Goal: Information Seeking & Learning: Learn about a topic

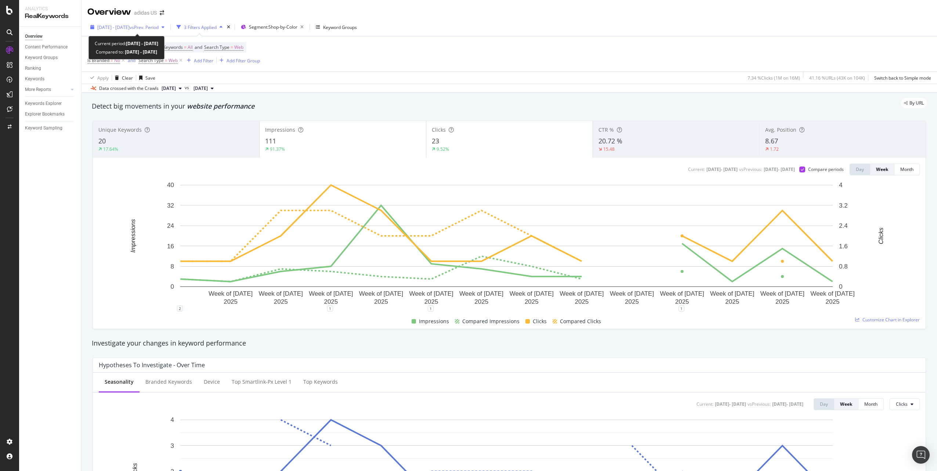
click at [130, 29] on span "2025 Apr. 28th - Jul. 31st" at bounding box center [113, 27] width 32 height 6
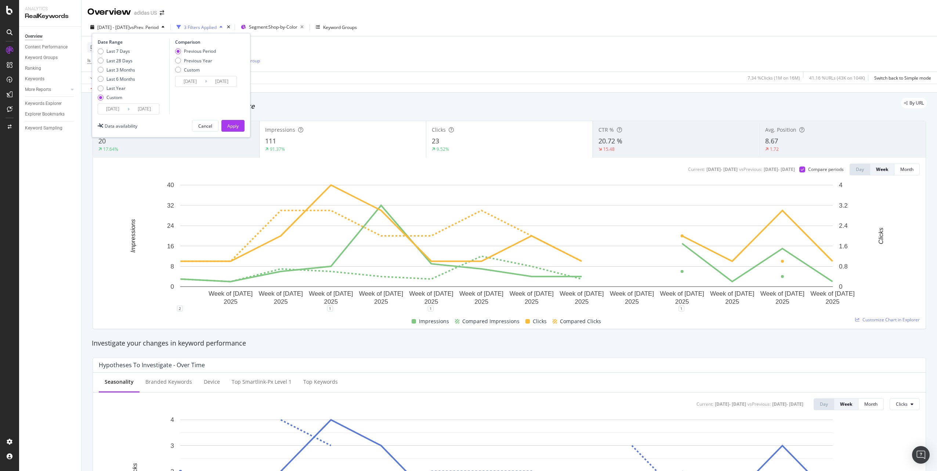
click at [378, 45] on div "Device = All and Country = All and Keywords = All and Search Type = Web Is Bran…" at bounding box center [509, 53] width 844 height 35
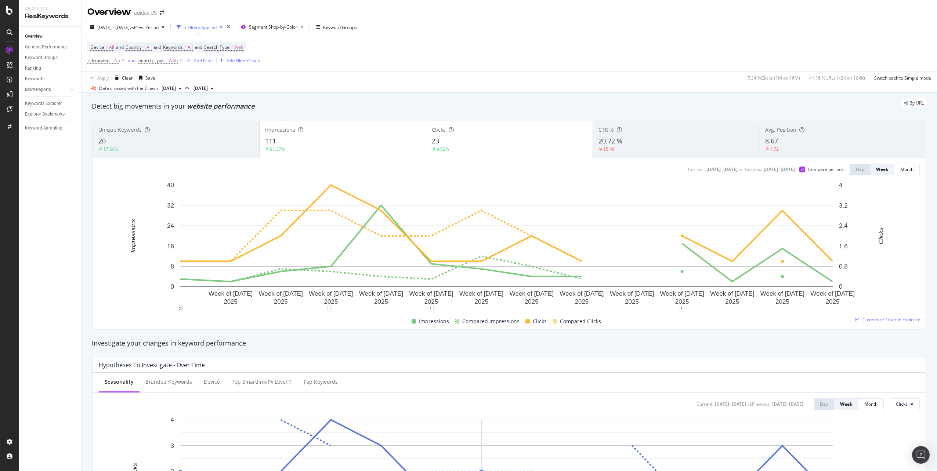
click at [140, 151] on div "17.64%" at bounding box center [175, 149] width 155 height 7
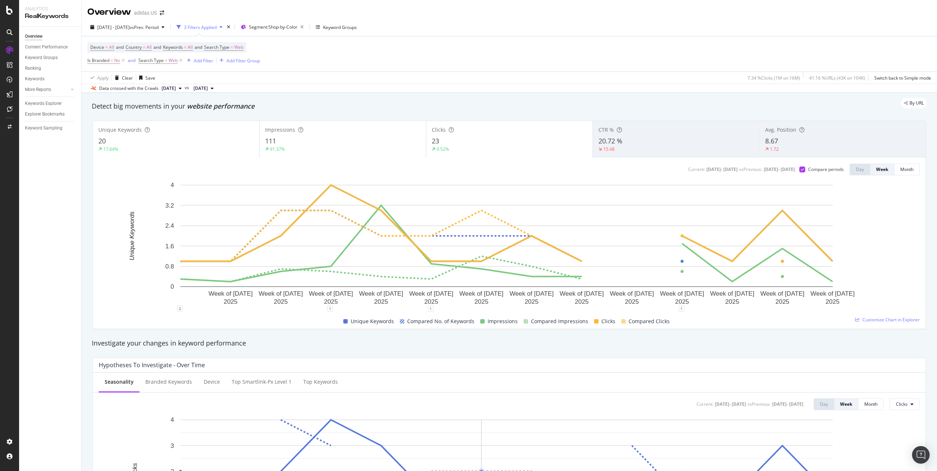
click at [389, 64] on div "Device = All and Country = All and Keywords = All and Search Type = Web Is Bran…" at bounding box center [509, 53] width 844 height 35
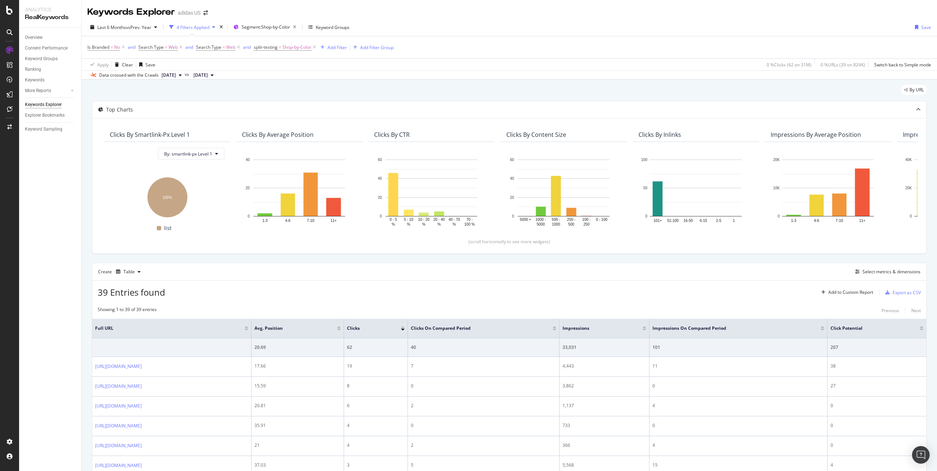
scroll to position [184, 0]
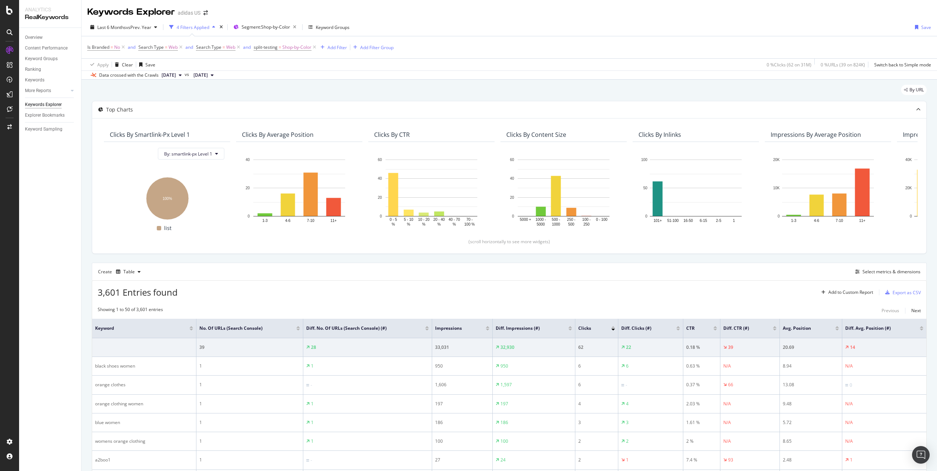
scroll to position [184, 0]
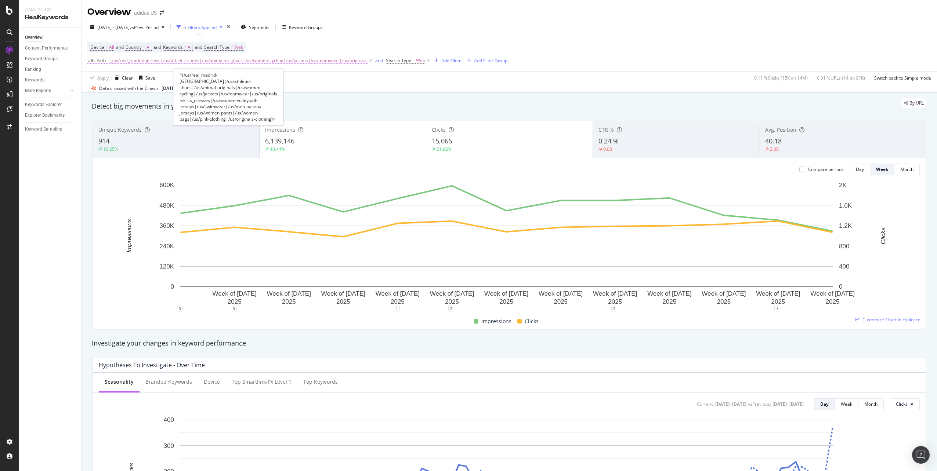
click at [120, 60] on span "(/us/real_madrid-jerseys|/us/athletic-shoes|/us/animal-originals|/us/women-cycl…" at bounding box center [238, 60] width 257 height 10
click at [384, 28] on div "2025 Mar. 3rd - May. 31st vs Prev. Period 3 Filters Applied Segments Keyword Gr…" at bounding box center [508, 28] width 855 height 15
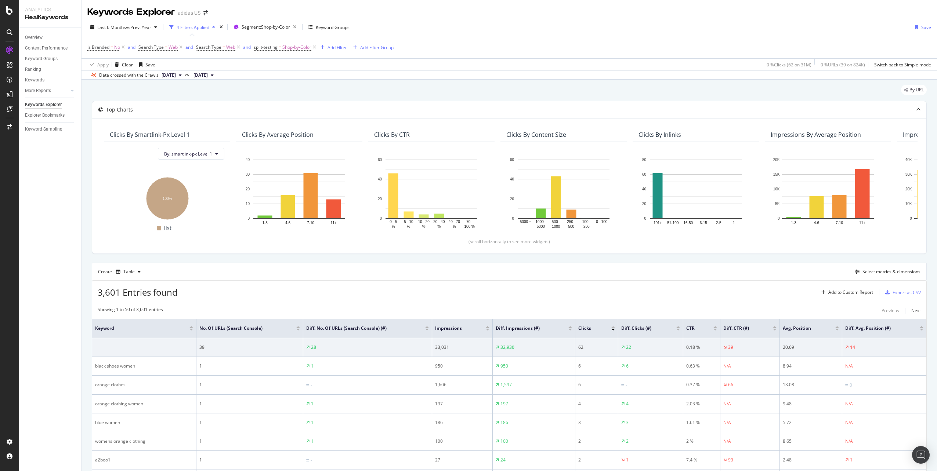
scroll to position [184, 0]
